Goal: Entertainment & Leisure: Consume media (video, audio)

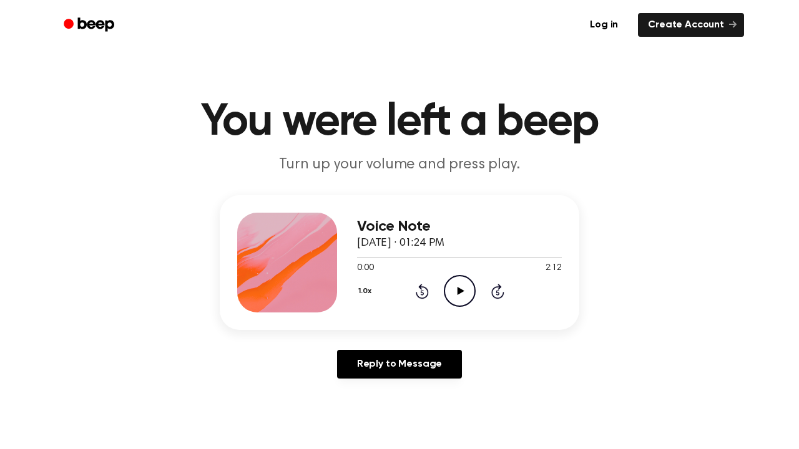
click at [461, 299] on icon "Play Audio" at bounding box center [460, 291] width 32 height 32
click at [454, 288] on icon "Play Audio" at bounding box center [460, 291] width 32 height 32
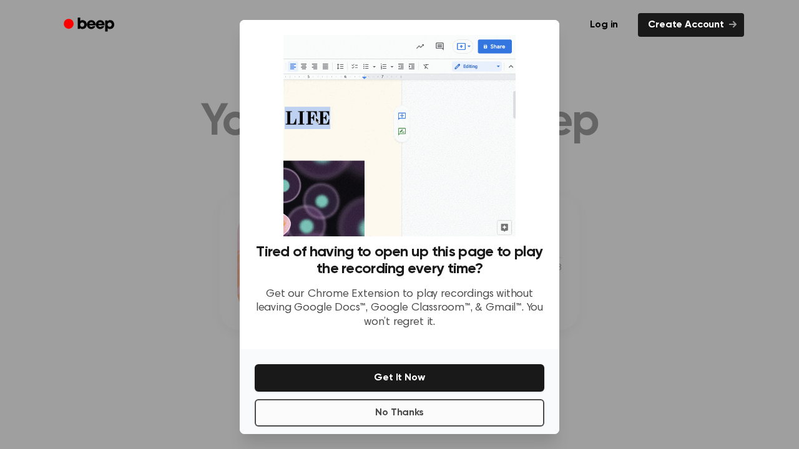
click at [401, 415] on button "No Thanks" at bounding box center [400, 413] width 290 height 27
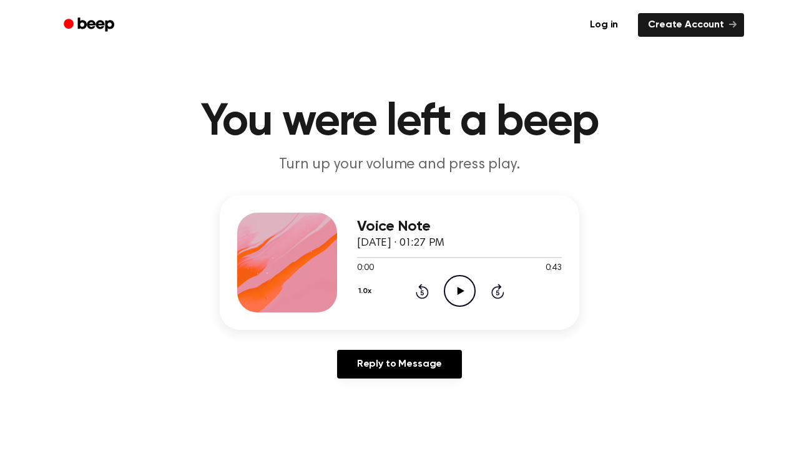
click at [461, 297] on icon "Play Audio" at bounding box center [460, 291] width 32 height 32
click at [461, 297] on icon "Pause Audio" at bounding box center [460, 291] width 32 height 32
click at [461, 297] on icon "Play Audio" at bounding box center [460, 291] width 32 height 32
click at [457, 295] on icon "Play Audio" at bounding box center [460, 291] width 32 height 32
click at [461, 286] on icon "Play Audio" at bounding box center [460, 291] width 32 height 32
